Goal: Transaction & Acquisition: Book appointment/travel/reservation

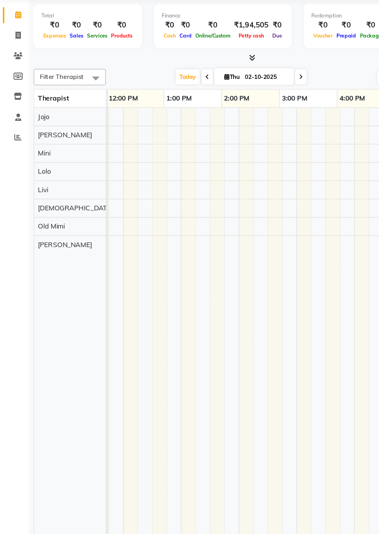
scroll to position [0, 359]
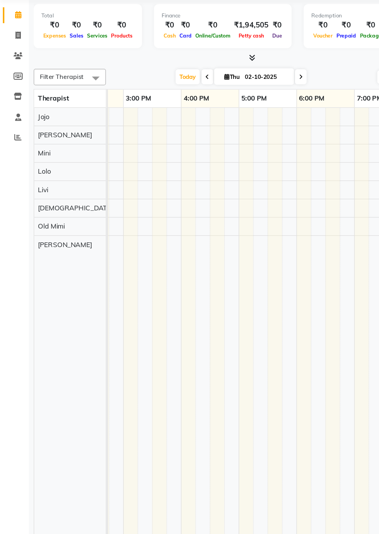
click at [206, 236] on td at bounding box center [209, 345] width 12 height 402
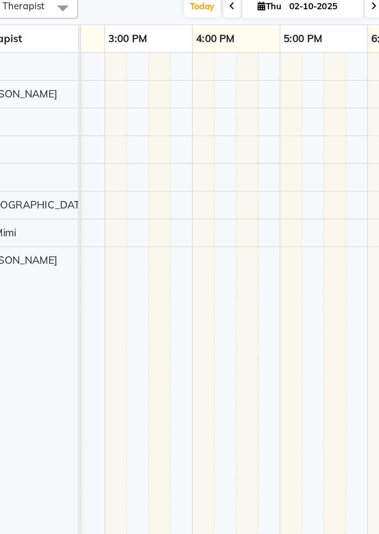
click at [208, 237] on td at bounding box center [209, 345] width 12 height 402
click at [207, 237] on td at bounding box center [209, 345] width 12 height 402
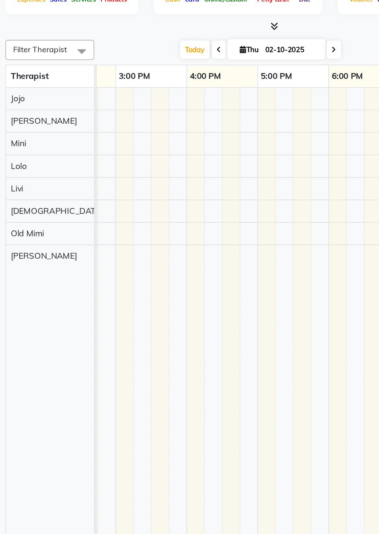
click at [210, 239] on td at bounding box center [209, 345] width 12 height 402
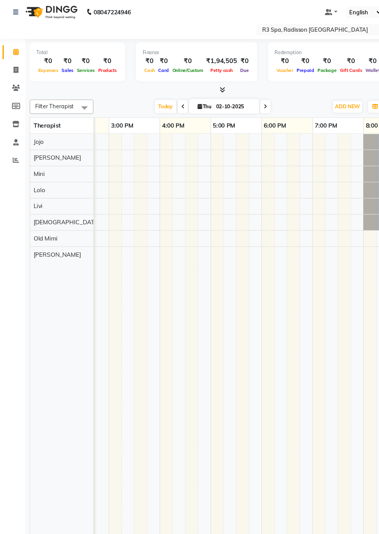
click at [211, 237] on td at bounding box center [209, 345] width 12 height 402
click at [265, 238] on td at bounding box center [267, 345] width 12 height 402
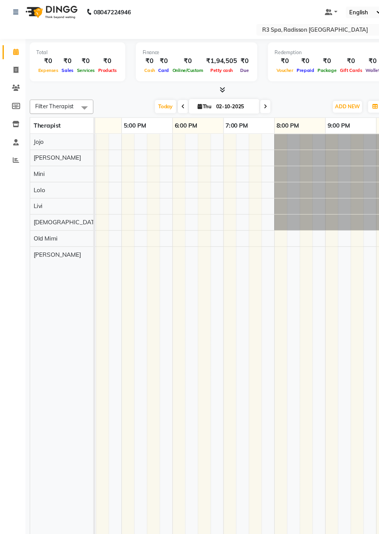
scroll to position [0, 361]
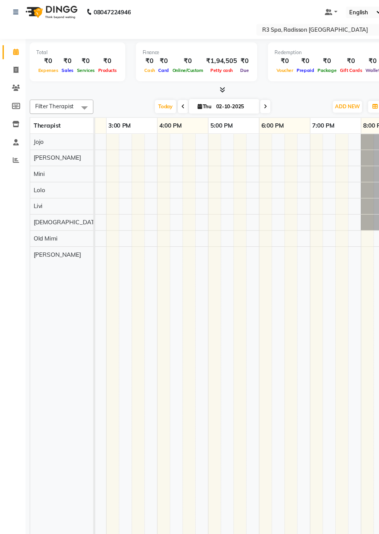
click at [208, 239] on td at bounding box center [207, 345] width 12 height 402
click at [216, 237] on td at bounding box center [219, 345] width 12 height 402
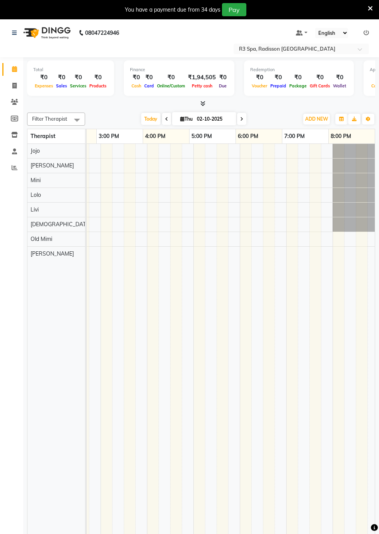
scroll to position [0, 357]
click at [5, 71] on link "Calendar" at bounding box center [11, 69] width 19 height 13
click at [9, 73] on span at bounding box center [15, 69] width 14 height 9
click at [14, 69] on icon at bounding box center [14, 69] width 5 height 6
click at [7, 90] on link "Invoice" at bounding box center [11, 86] width 19 height 13
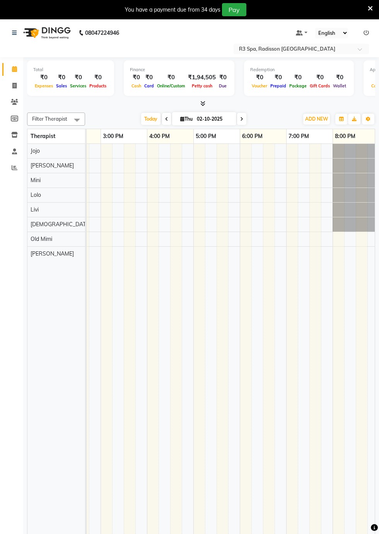
select select "8678"
select select "service"
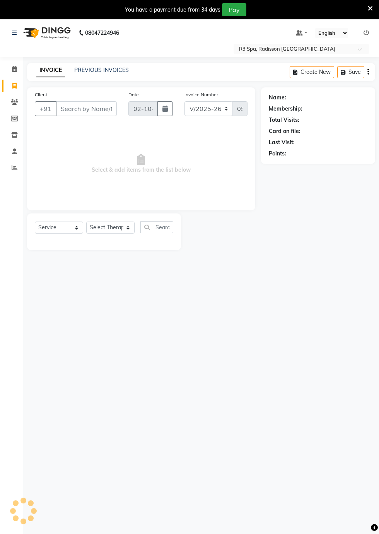
click at [66, 106] on input "Client" at bounding box center [86, 108] width 61 height 15
click at [14, 69] on icon at bounding box center [14, 69] width 5 height 6
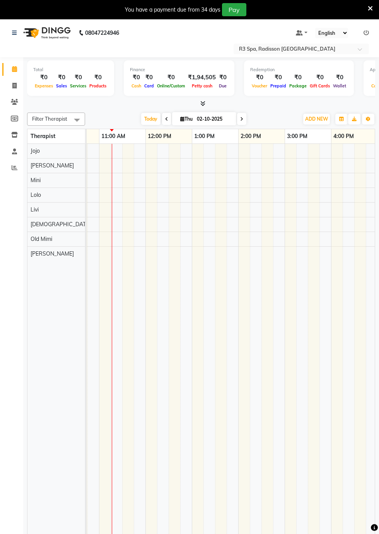
scroll to position [0, 296]
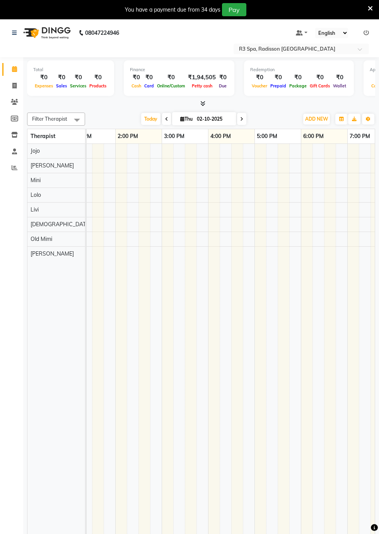
click at [275, 230] on td at bounding box center [272, 345] width 12 height 402
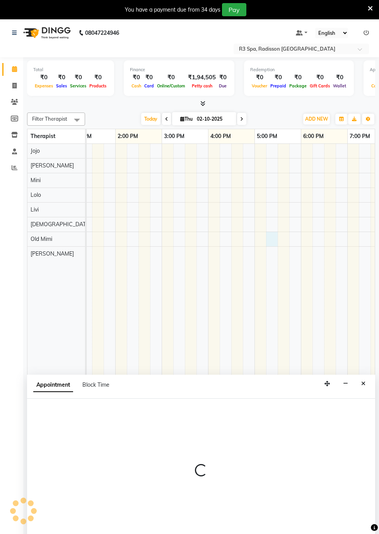
select select "90041"
select select "tentative"
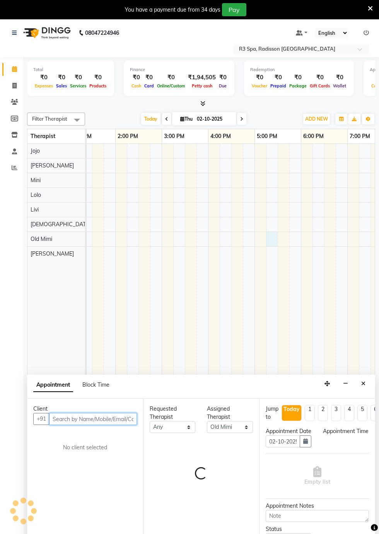
select select "1035"
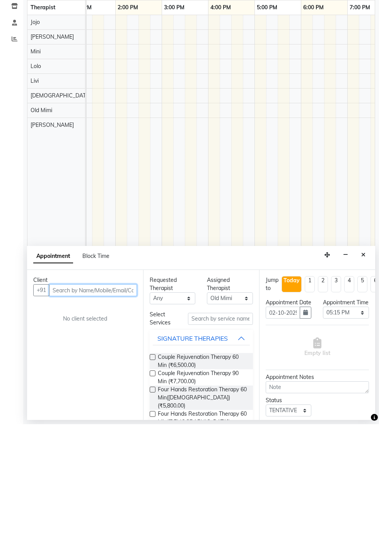
scroll to position [19, 0]
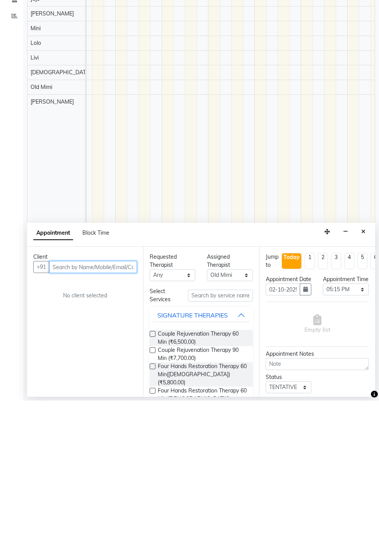
click at [63, 399] on input "text" at bounding box center [93, 400] width 88 height 12
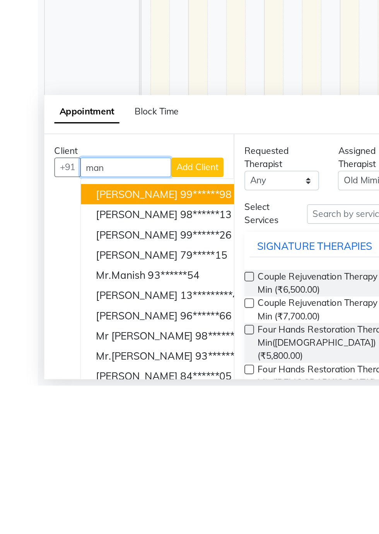
click at [74, 429] on span "[PERSON_NAME]" at bounding box center [84, 429] width 50 height 8
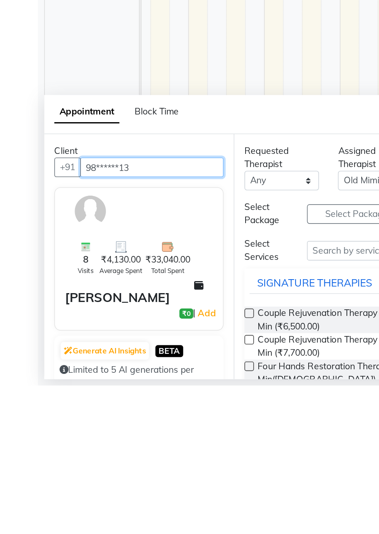
type input "98******13"
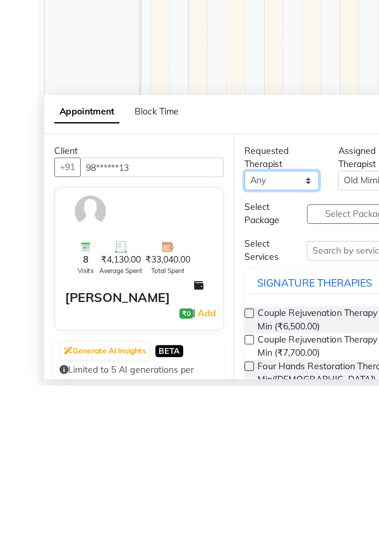
click at [185, 406] on select "Any [PERSON_NAME] [PERSON_NAME] [PERSON_NAME] Messiah Mini Old Mimi" at bounding box center [173, 408] width 46 height 12
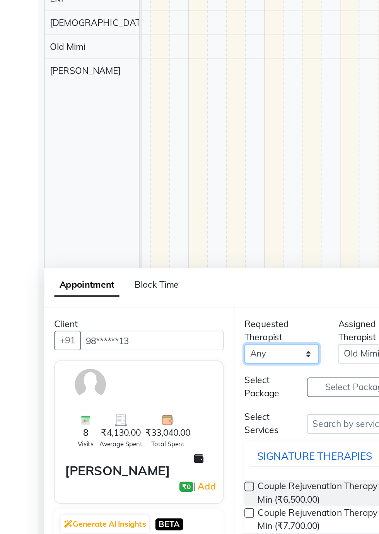
select select "87564"
click at [150, 403] on select "Any [PERSON_NAME] [PERSON_NAME] [PERSON_NAME] Messiah Mini Old Mimi" at bounding box center [173, 409] width 46 height 12
select select "87564"
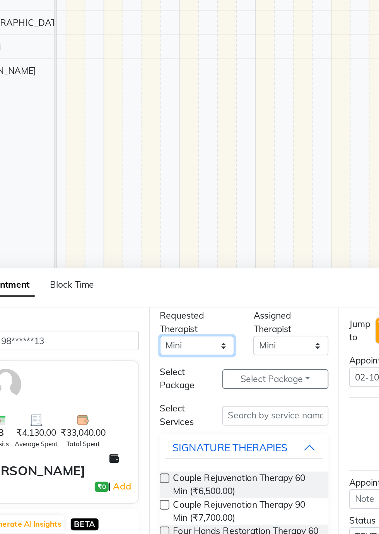
scroll to position [0, 0]
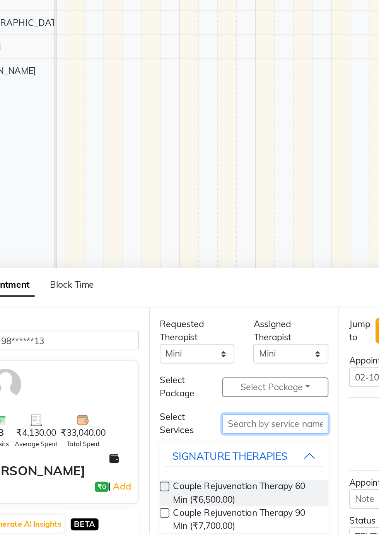
click at [220, 448] on input "text" at bounding box center [220, 452] width 65 height 12
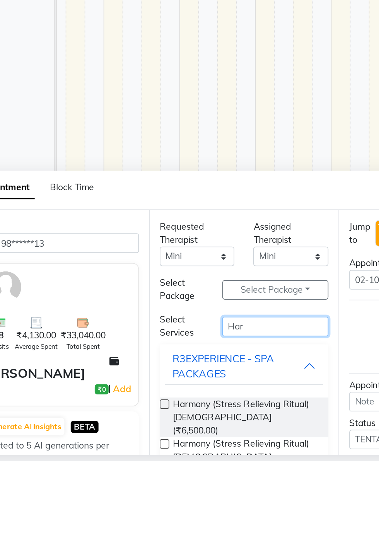
scroll to position [9, 0]
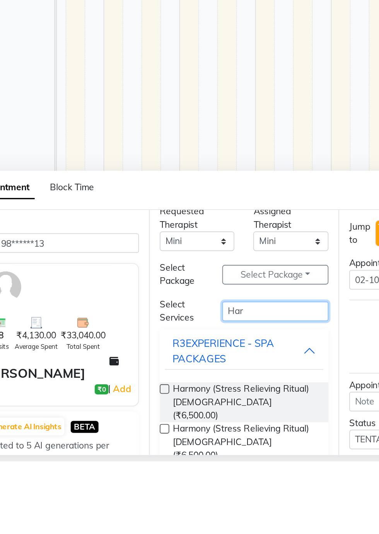
type input "Har"
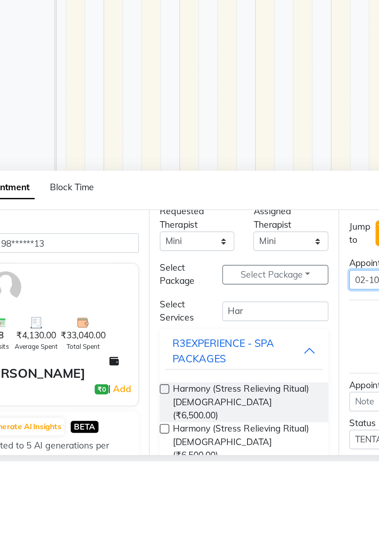
scroll to position [0, 2]
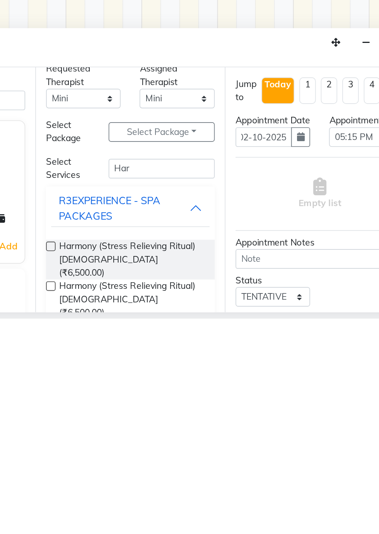
click at [152, 488] on label at bounding box center [153, 490] width 6 height 6
click at [152, 488] on input "checkbox" at bounding box center [152, 490] width 5 height 5
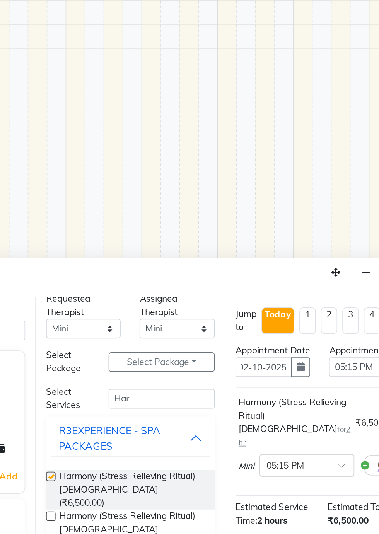
scroll to position [0, 0]
checkbox input "false"
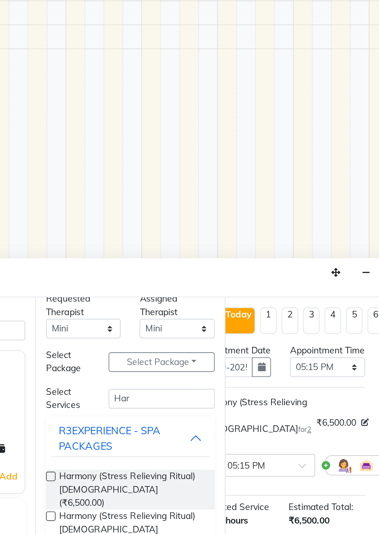
scroll to position [0, 22]
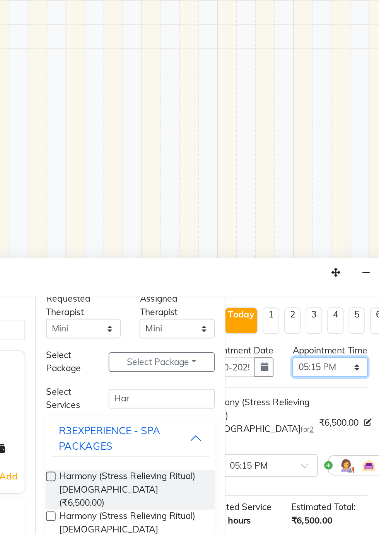
click at [338, 428] on select "Select 08:00 AM 08:15 AM 08:30 AM 08:45 AM 09:00 AM 09:15 AM 09:30 AM 09:45 AM …" at bounding box center [323, 423] width 46 height 12
select select "1050"
click at [300, 423] on select "Select 08:00 AM 08:15 AM 08:30 AM 08:45 AM 09:00 AM 09:15 AM 09:30 AM 09:45 AM …" at bounding box center [323, 423] width 46 height 12
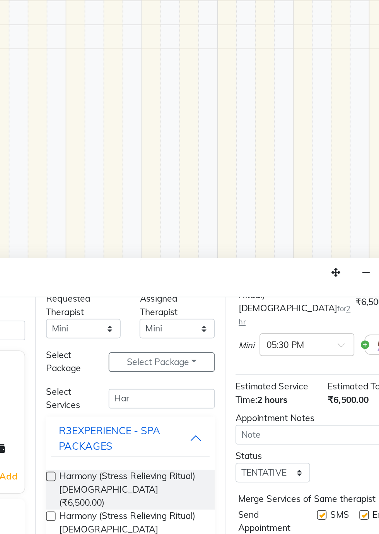
scroll to position [101, 0]
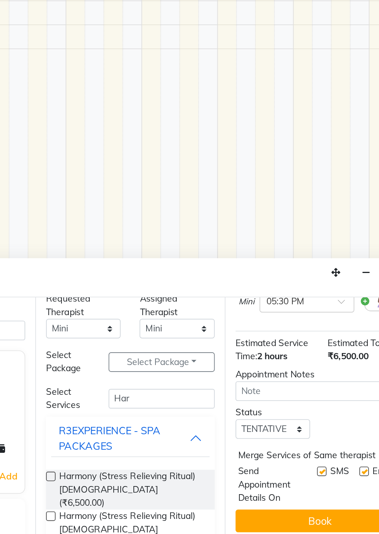
click at [317, 515] on button "Book" at bounding box center [317, 517] width 103 height 14
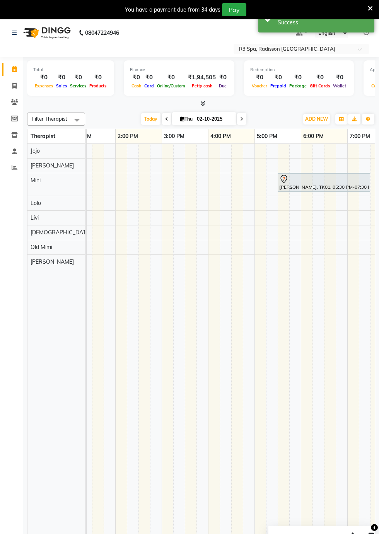
scroll to position [7, 0]
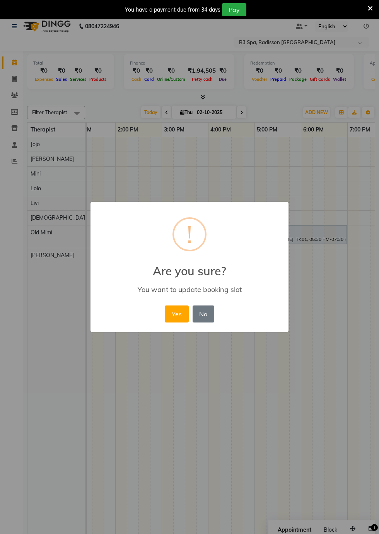
click at [176, 322] on button "Yes" at bounding box center [177, 313] width 24 height 17
click at [179, 320] on button "Yes" at bounding box center [177, 313] width 24 height 17
